Goal: Use online tool/utility: Utilize a website feature to perform a specific function

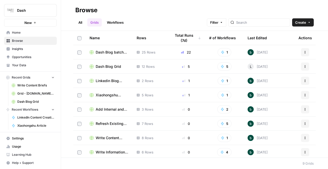
click at [107, 54] on span "Dash Blog batch creation" at bounding box center [112, 52] width 33 height 5
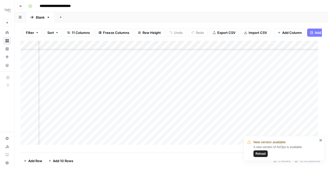
scroll to position [0, 254]
click at [94, 59] on div "Add Column" at bounding box center [171, 95] width 301 height 108
